Goal: Navigation & Orientation: Find specific page/section

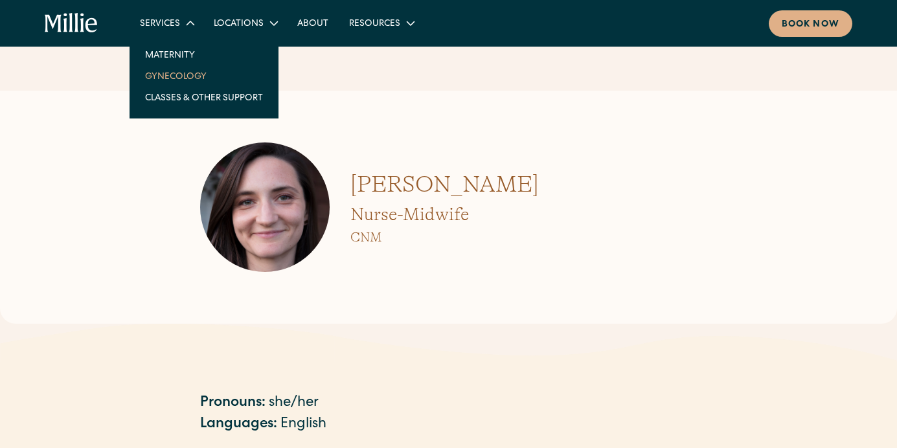
click at [186, 80] on link "Gynecology" at bounding box center [204, 75] width 139 height 21
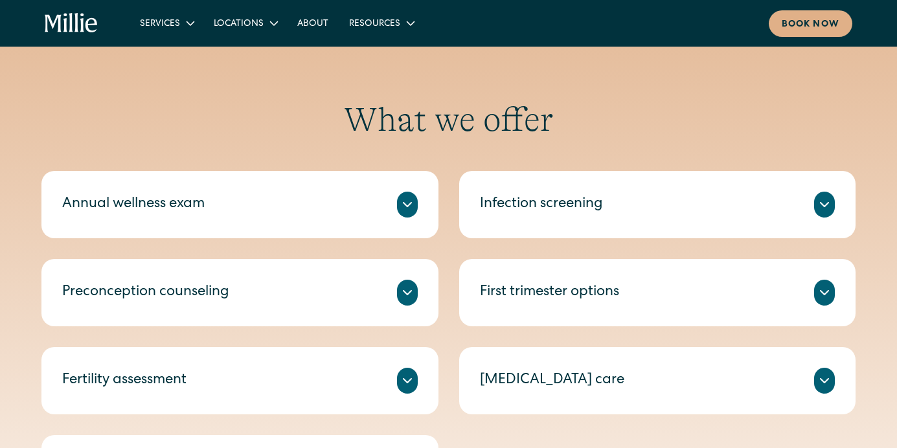
scroll to position [588, 0]
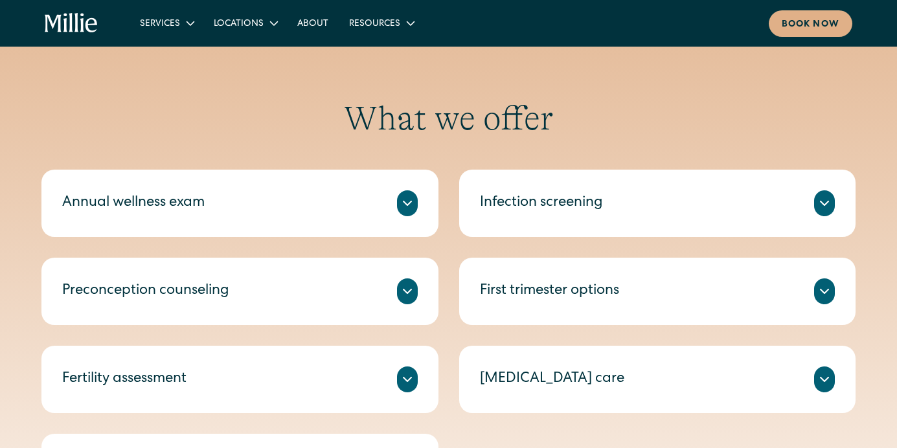
click at [404, 199] on icon at bounding box center [408, 204] width 16 height 16
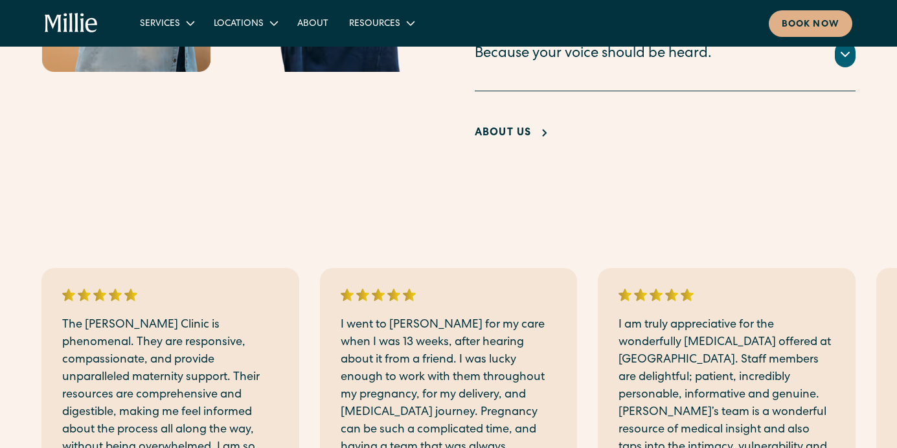
scroll to position [1599, 0]
click at [486, 131] on div "About Us" at bounding box center [503, 133] width 57 height 16
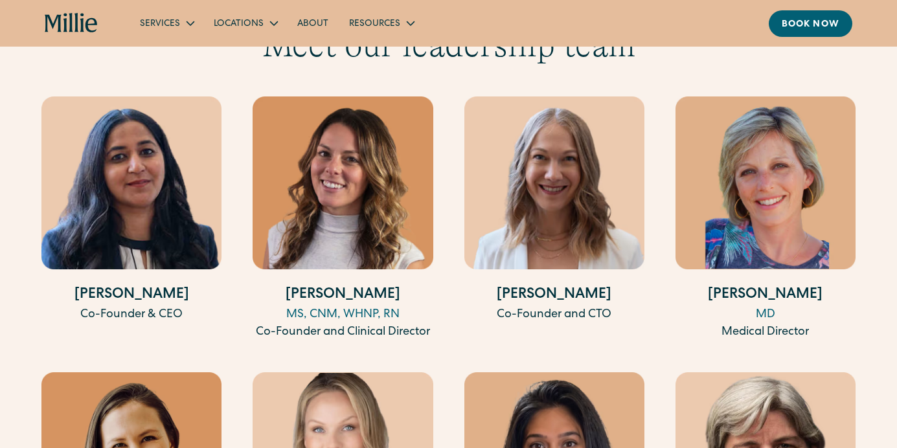
scroll to position [2449, 0]
click at [734, 149] on img at bounding box center [765, 182] width 180 height 173
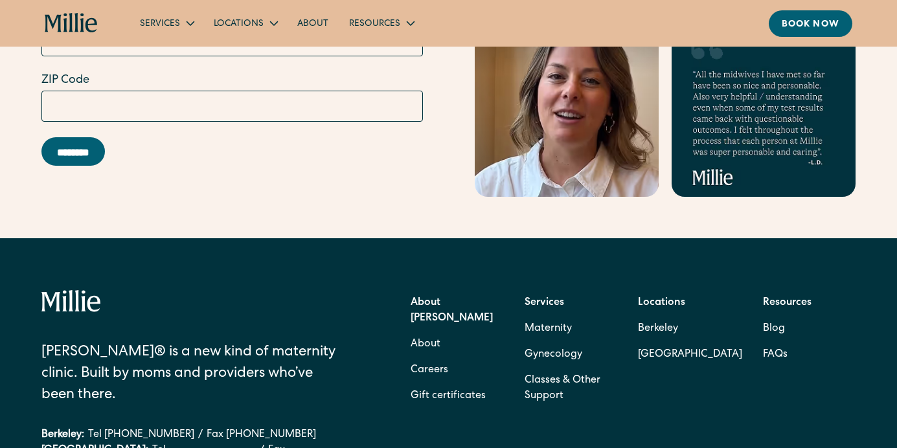
scroll to position [4103, 0]
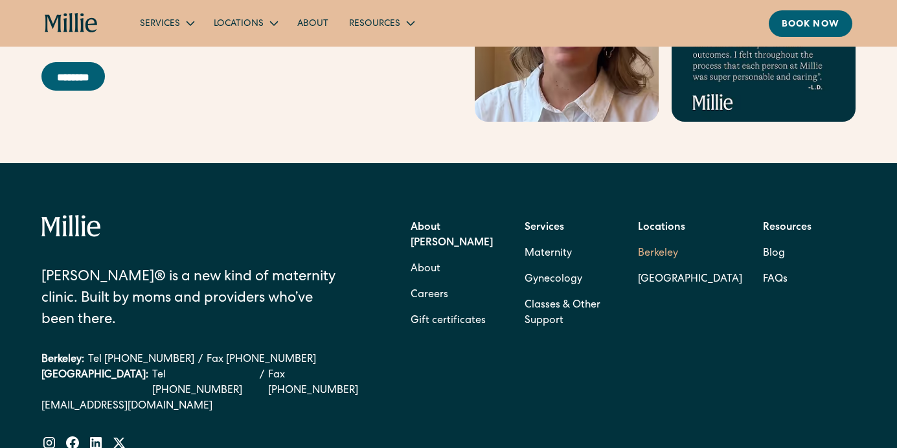
click at [670, 241] on link "Berkeley" at bounding box center [690, 254] width 104 height 26
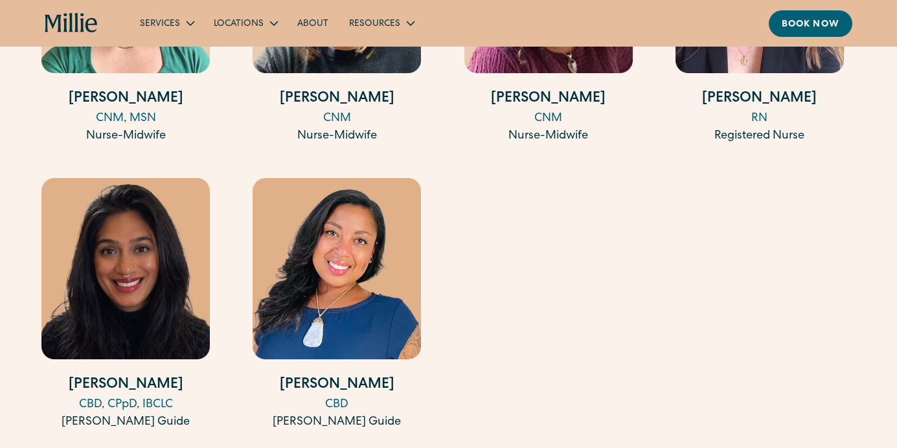
scroll to position [2101, 0]
